Goal: Navigation & Orientation: Understand site structure

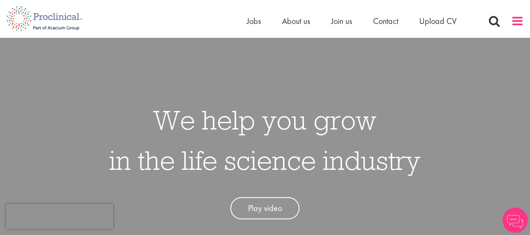
click at [518, 20] on span at bounding box center [517, 21] width 13 height 13
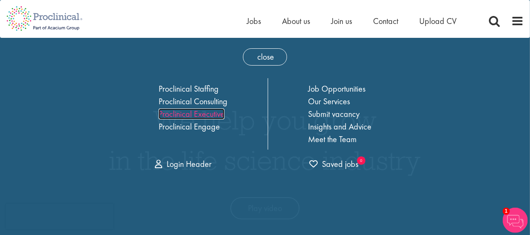
click at [193, 110] on link "Proclinical Executive" at bounding box center [192, 113] width 66 height 11
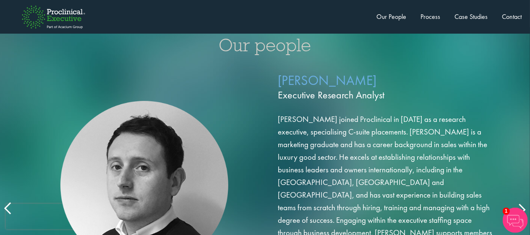
scroll to position [1384, 0]
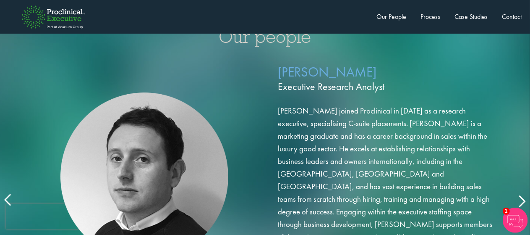
click at [526, 179] on div "[PERSON_NAME] Executive Research Analyst [PERSON_NAME] joined Proclinical in [D…" at bounding box center [265, 185] width 530 height 255
click at [521, 200] on icon at bounding box center [521, 200] width 0 height 0
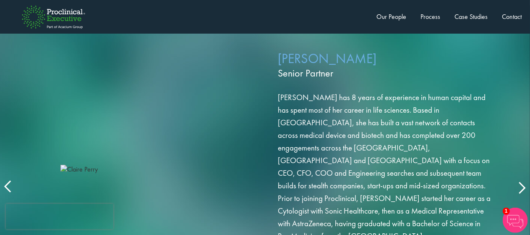
scroll to position [1397, 0]
click at [521, 187] on icon at bounding box center [521, 187] width 0 height 0
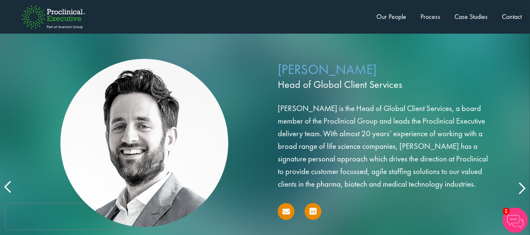
click at [521, 187] on icon at bounding box center [521, 187] width 0 height 0
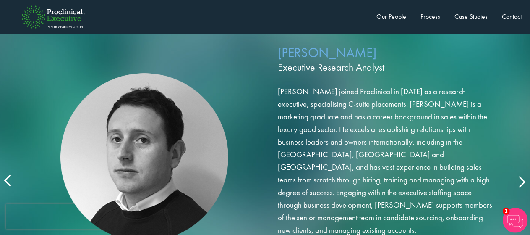
scroll to position [1403, 0]
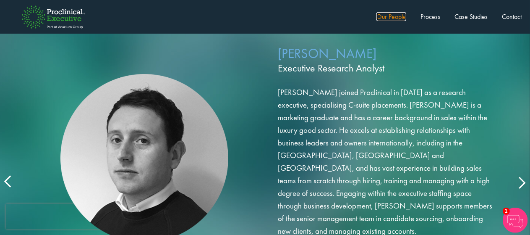
click at [387, 16] on link "Our People" at bounding box center [391, 16] width 30 height 9
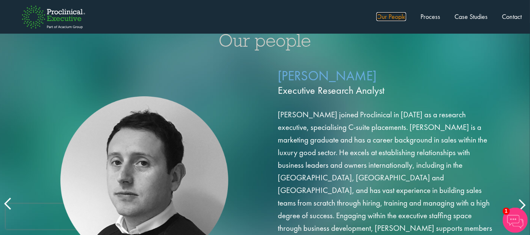
scroll to position [1380, 0]
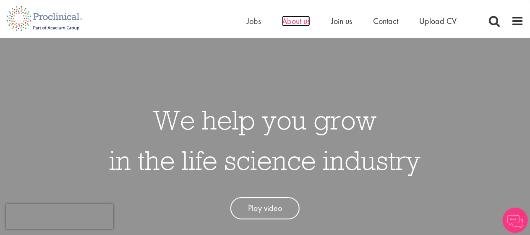
click at [292, 24] on span "About us" at bounding box center [296, 21] width 28 height 11
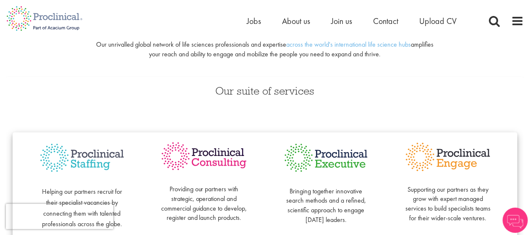
scroll to position [193, 0]
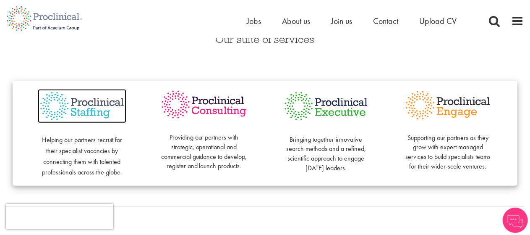
click at [86, 107] on img at bounding box center [82, 106] width 89 height 34
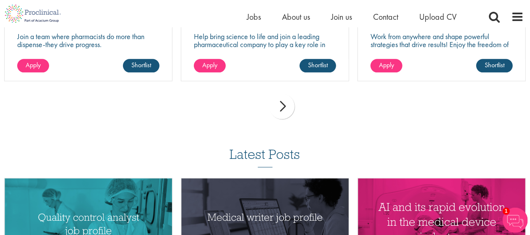
scroll to position [1011, 0]
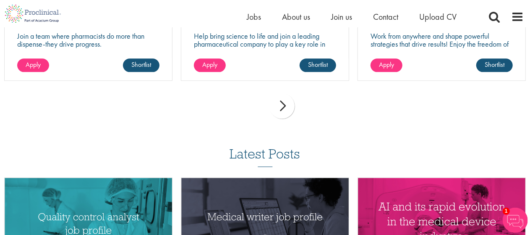
click at [288, 96] on div "next" at bounding box center [281, 105] width 25 height 25
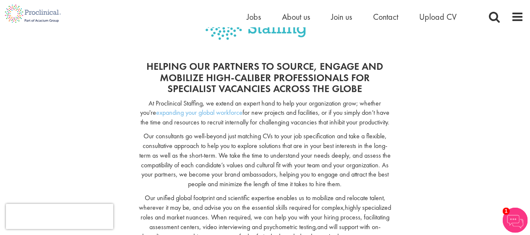
scroll to position [0, 0]
